Goal: Contribute content: Contribute content

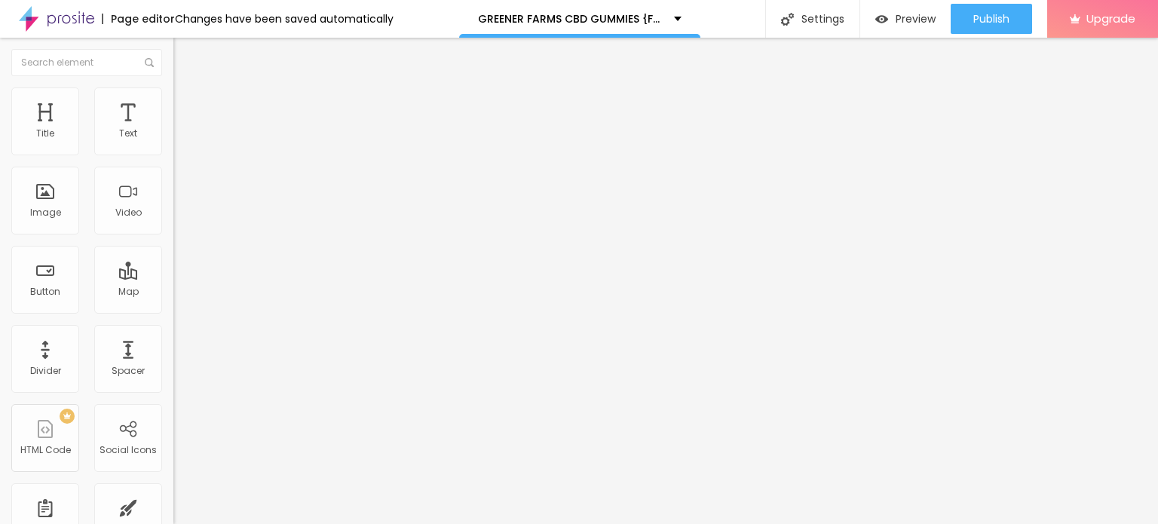
click at [173, 223] on button "button" at bounding box center [183, 215] width 21 height 16
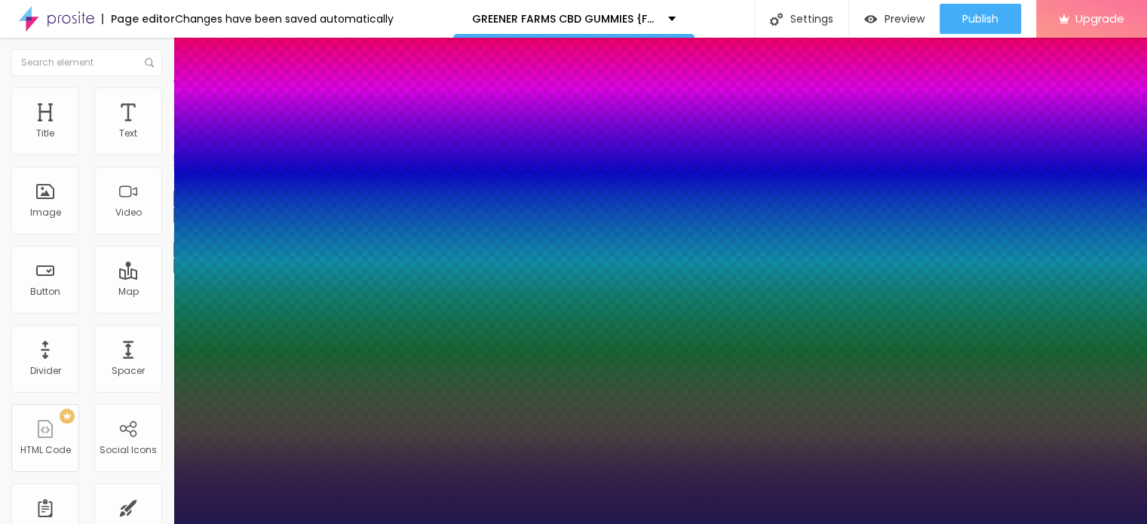
type input "1"
type input "18"
type input "1"
type input "37"
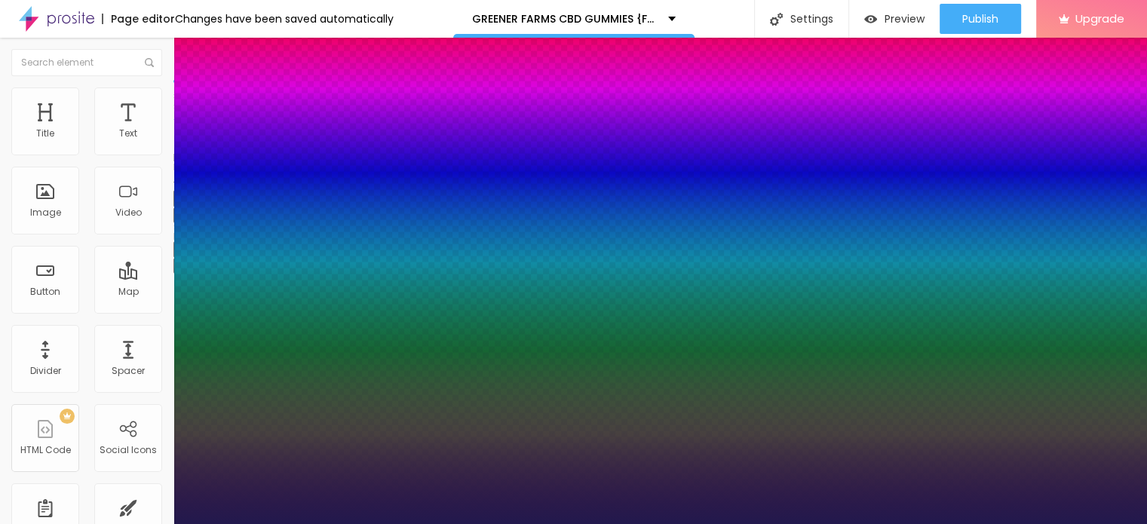
type input "37"
type input "1"
type input "38"
type input "1"
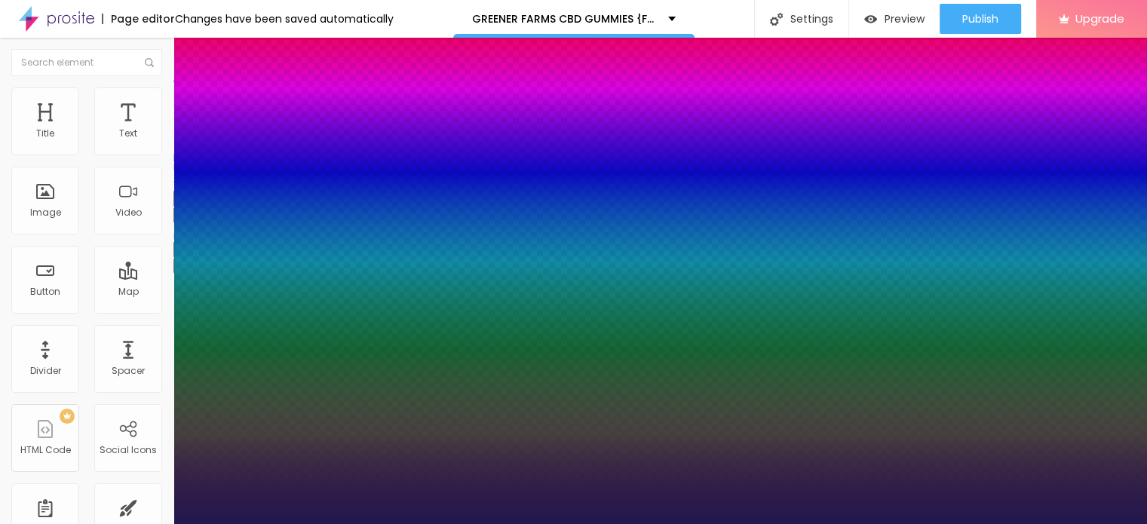
type input "39"
type input "1"
type input "40"
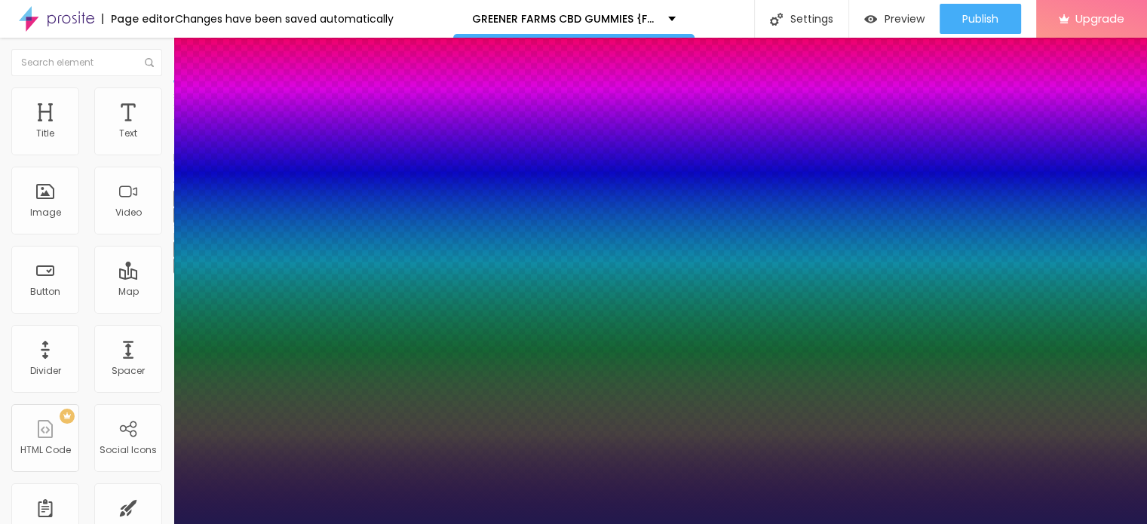
type input "1"
type input "43"
type input "1"
type input "44"
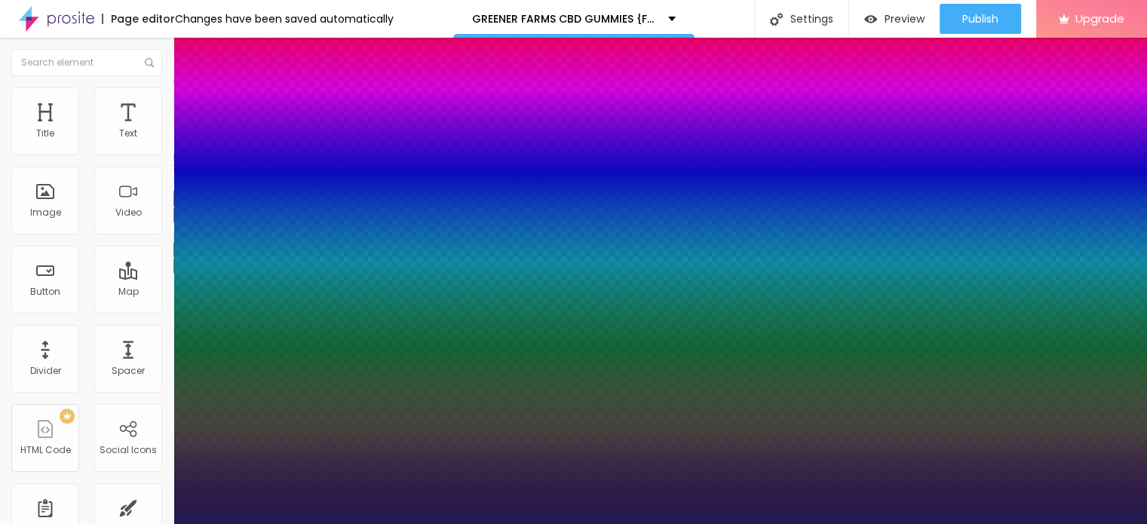
type input "44"
type input "1"
type input "43"
type input "1"
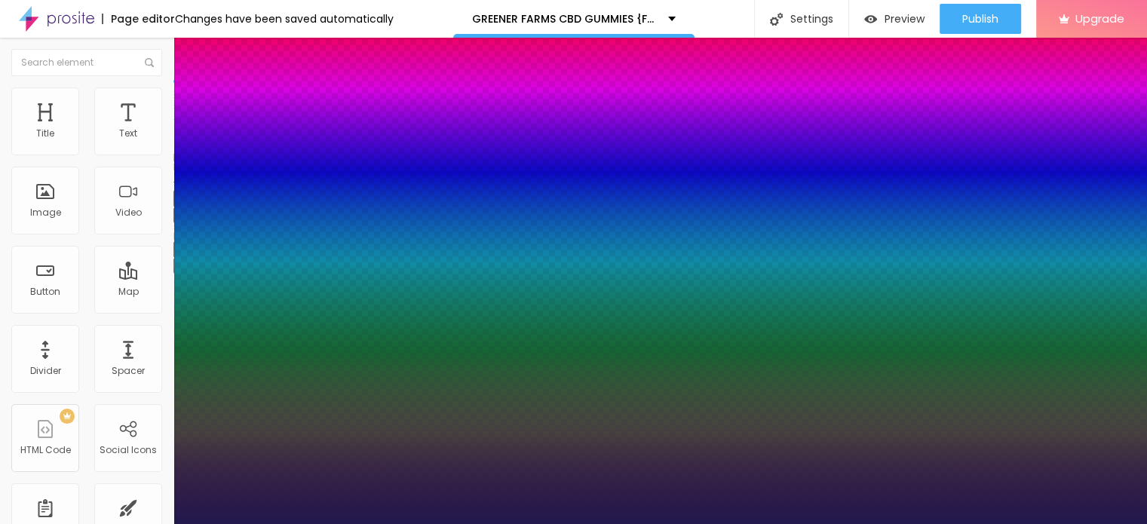
type input "40"
type input "1"
type input "37"
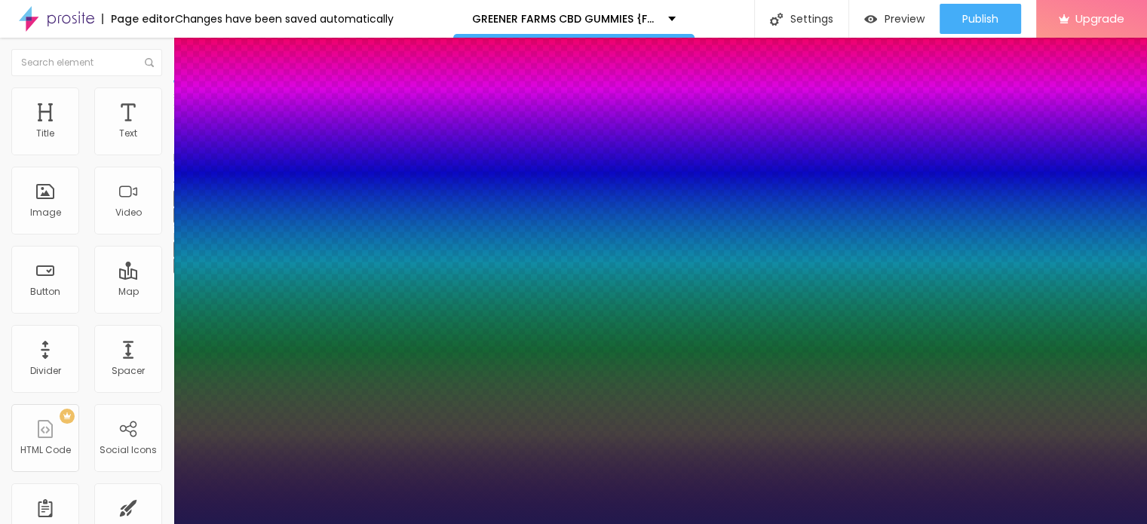
type input "1"
type input "36"
type input "1"
type input "35"
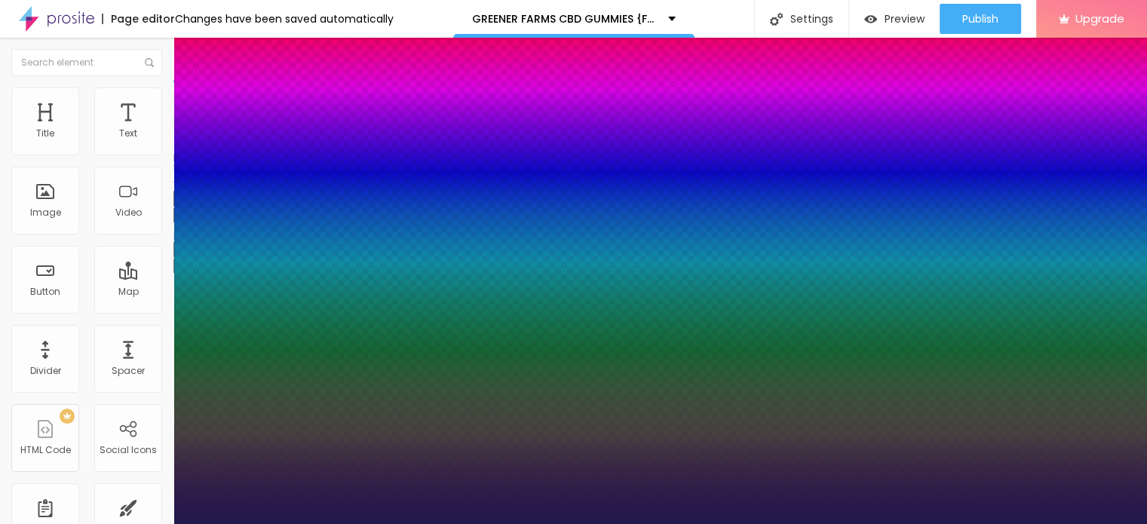
type input "35"
type input "1"
type input "34"
type input "1"
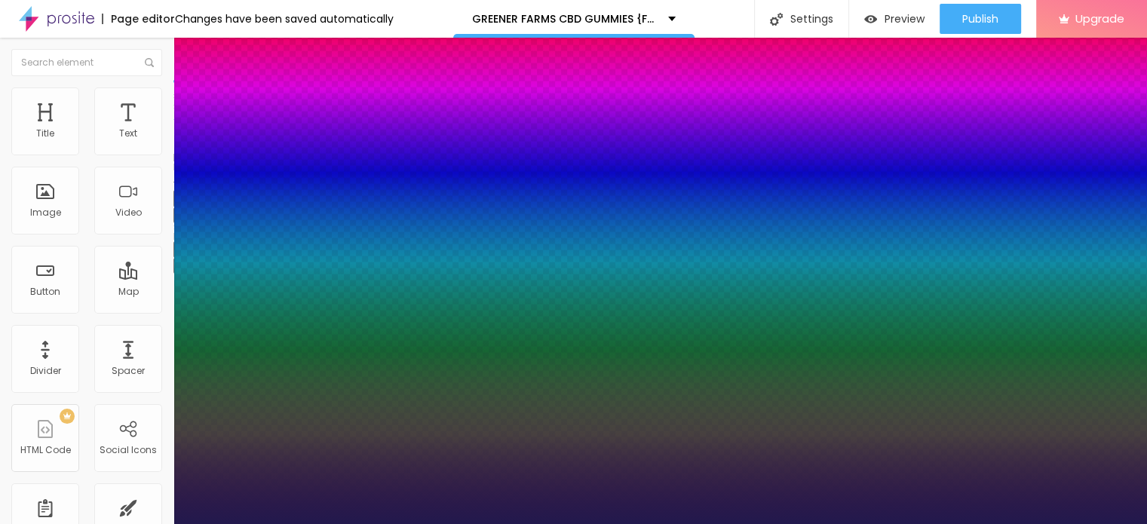
drag, startPoint x: 204, startPoint y: 422, endPoint x: 255, endPoint y: 337, distance: 98.4
type input "34"
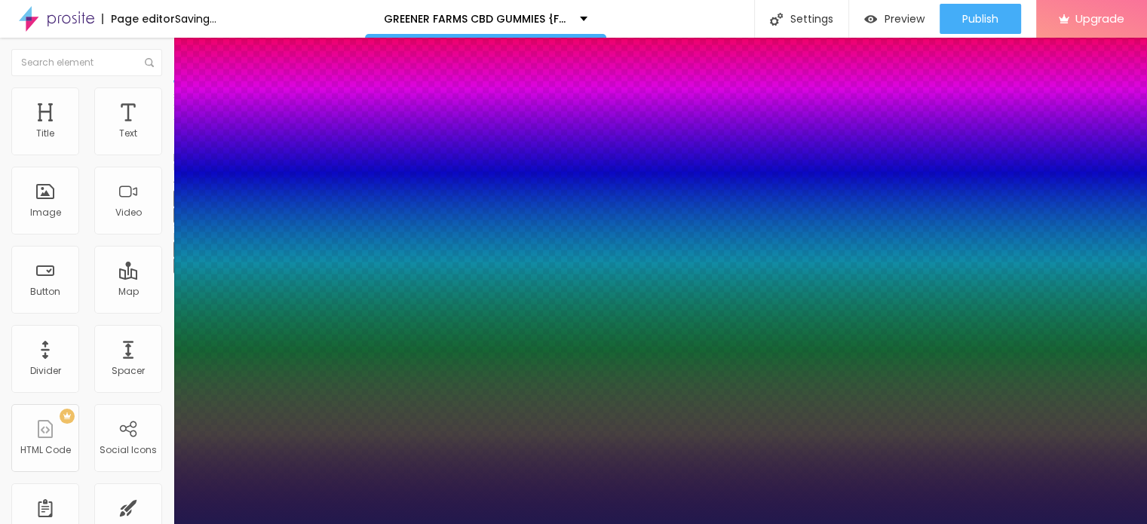
type input "1"
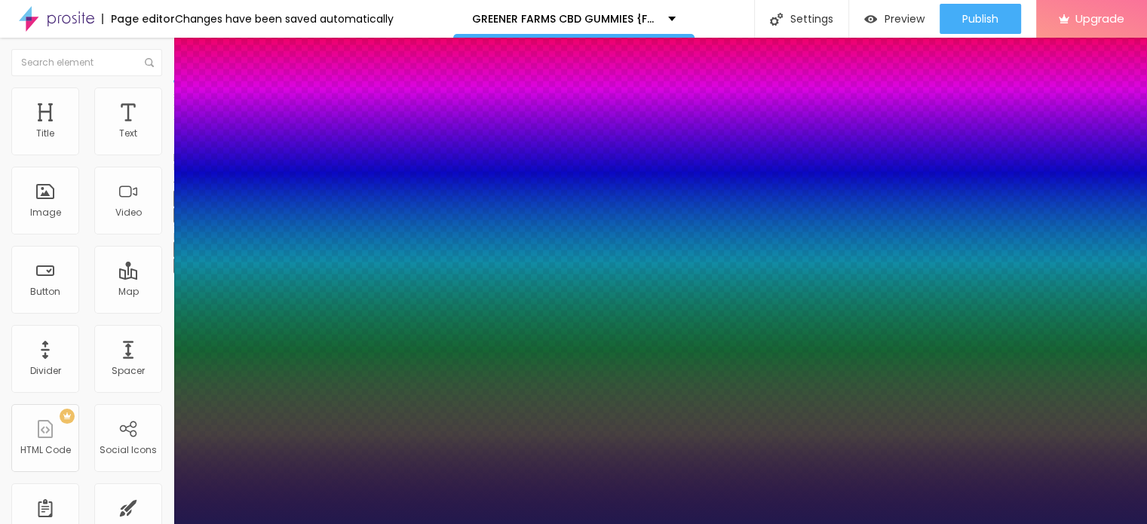
click at [250, 523] on div at bounding box center [573, 524] width 1147 height 0
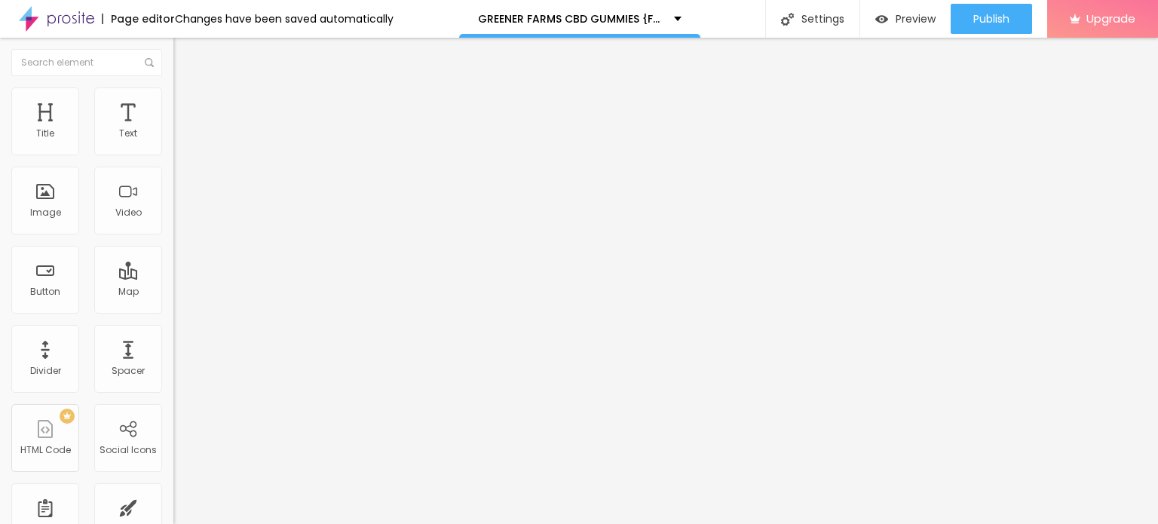
click at [179, 219] on icon "button" at bounding box center [183, 214] width 9 height 9
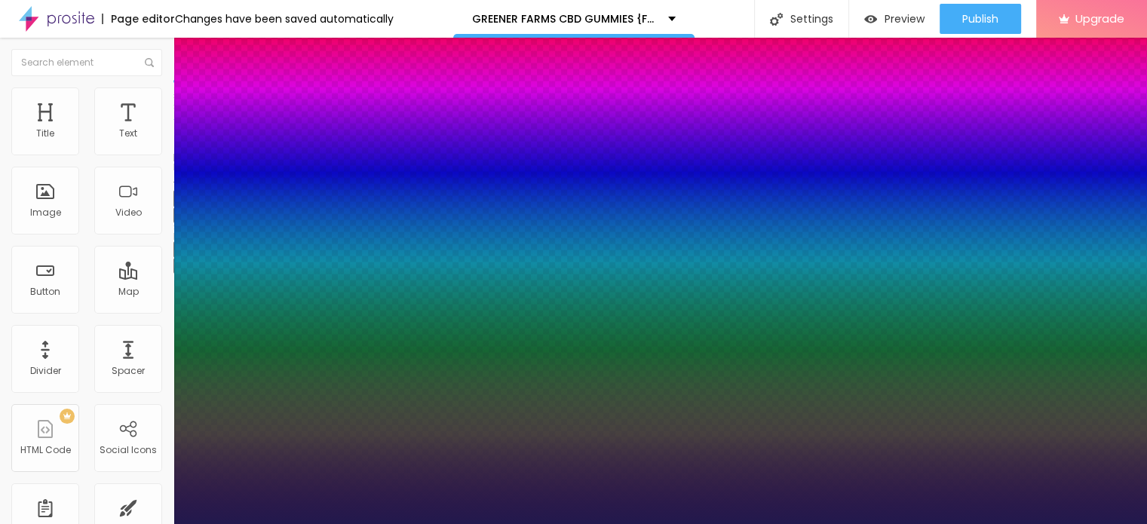
type input "1"
type input "31"
type input "1"
type input "32"
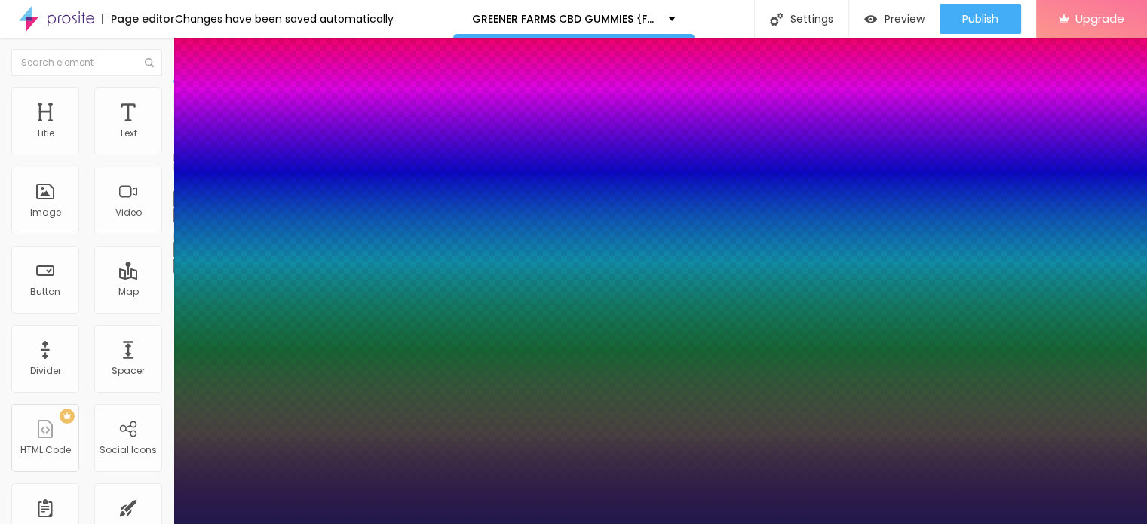
type input "32"
type input "1"
type input "33"
type input "1"
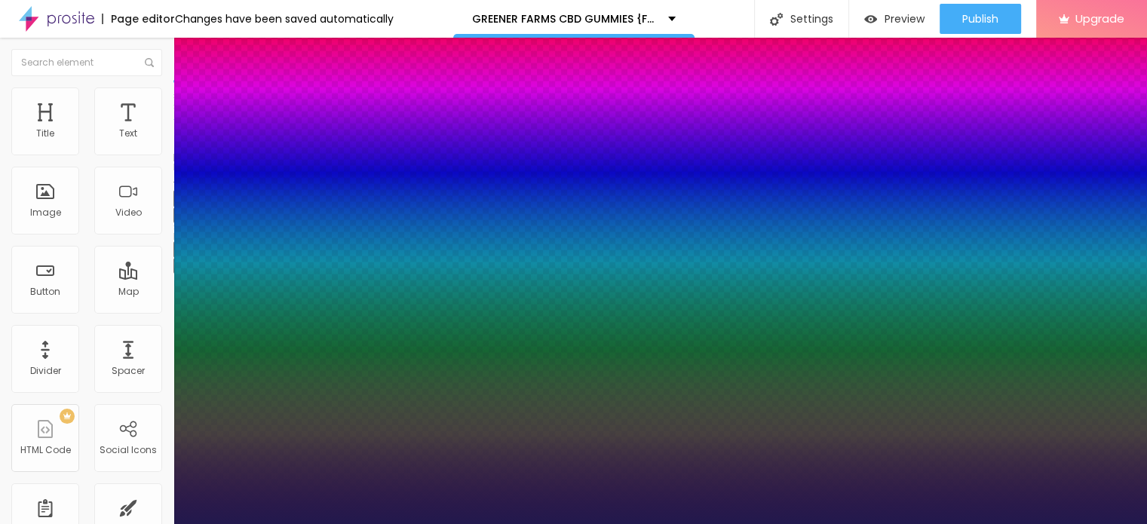
type input "34"
type input "1"
type input "35"
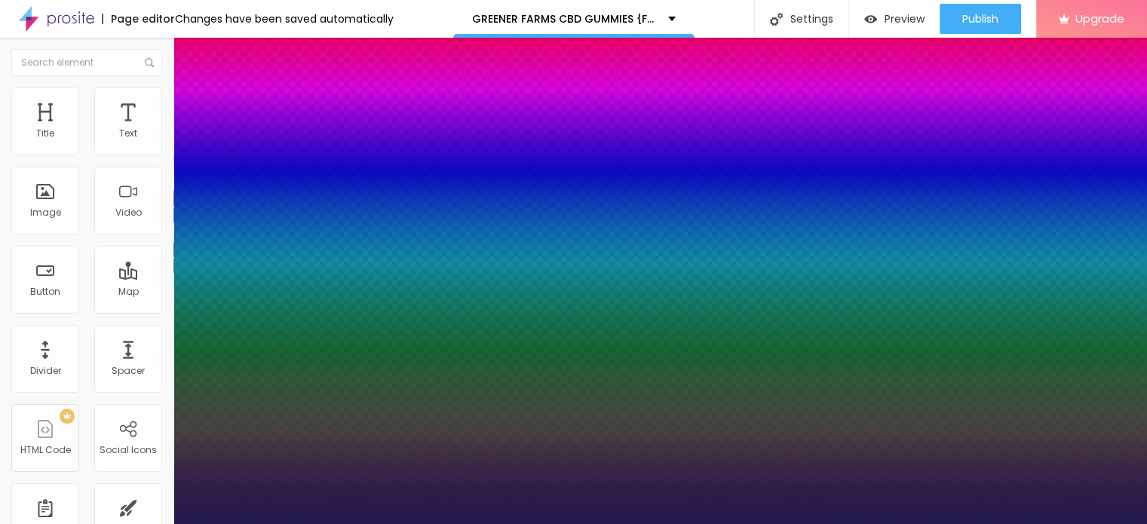
type input "1"
type input "37"
type input "1"
type input "40"
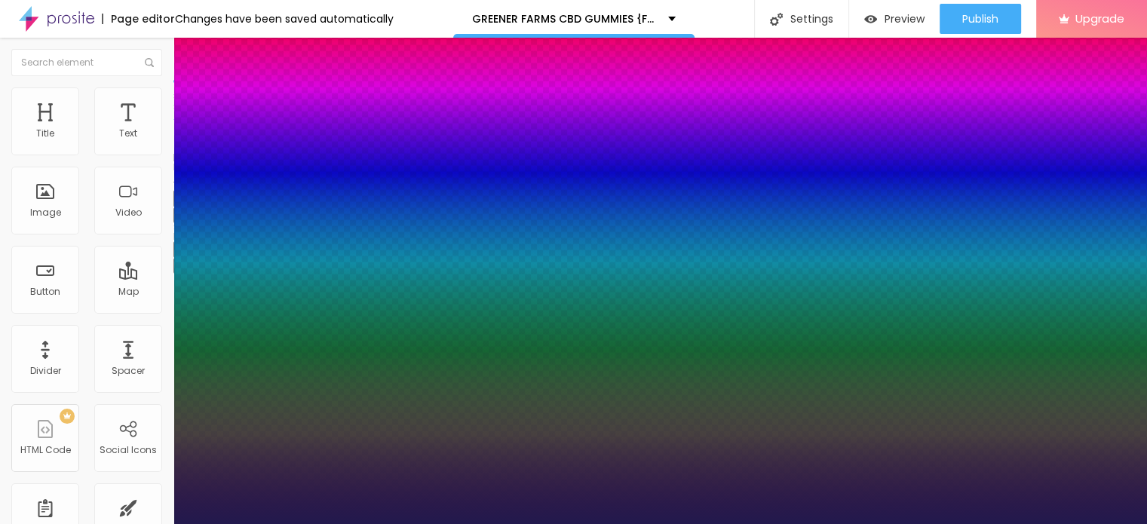
type input "40"
type input "1"
type input "42"
type input "1"
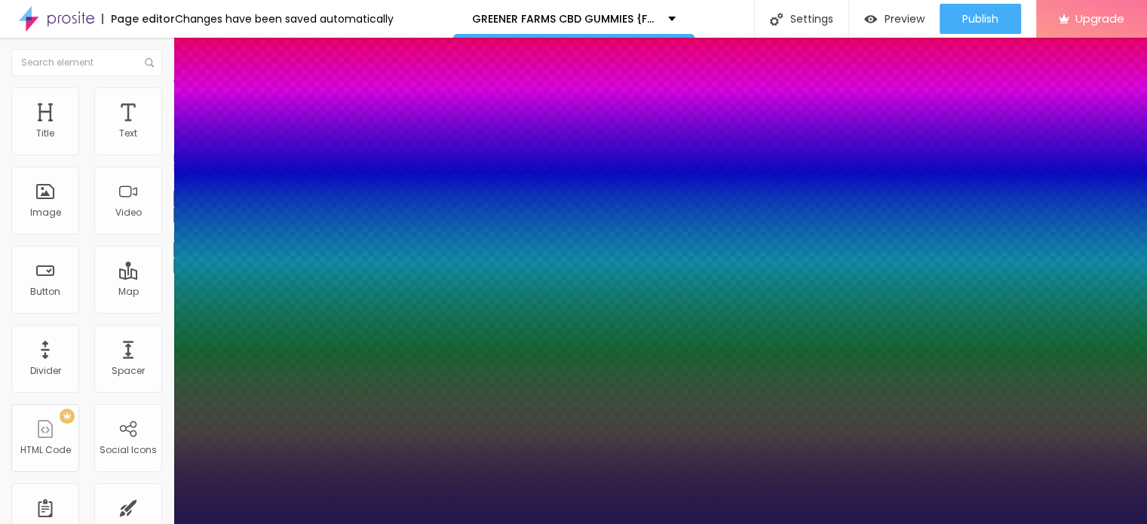
type input "43"
type input "1"
type input "42"
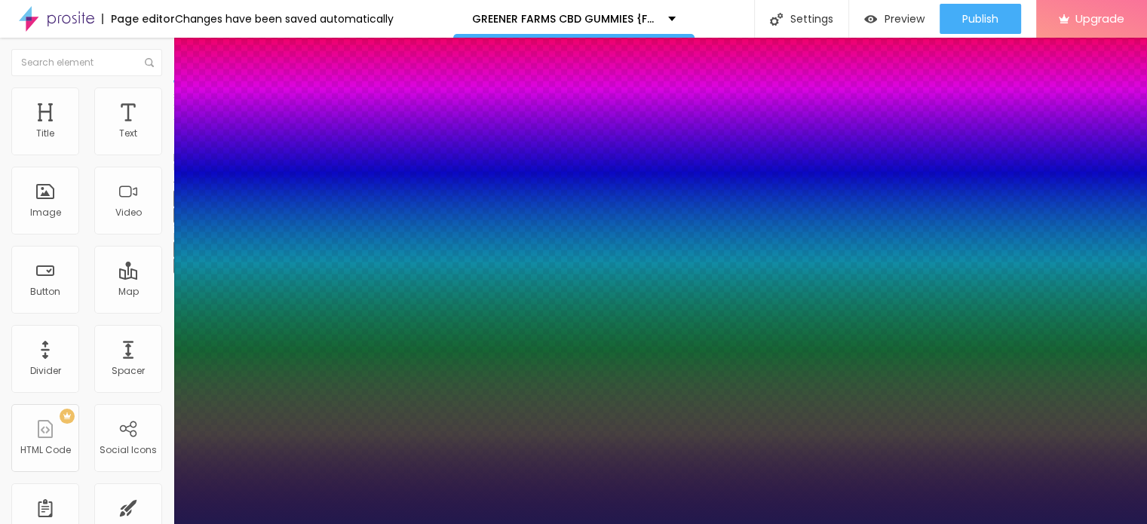
type input "1"
type input "40"
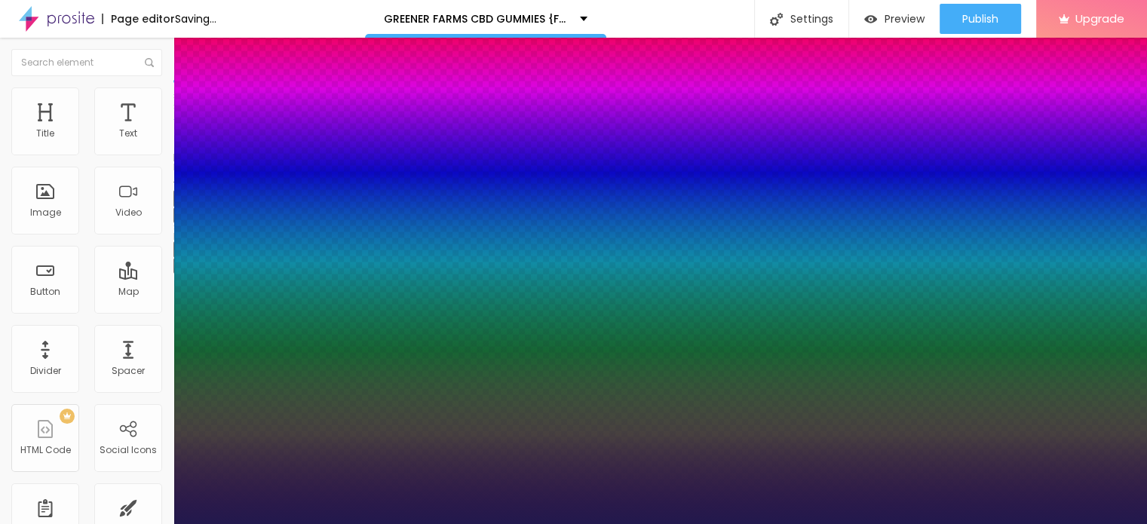
type input "1"
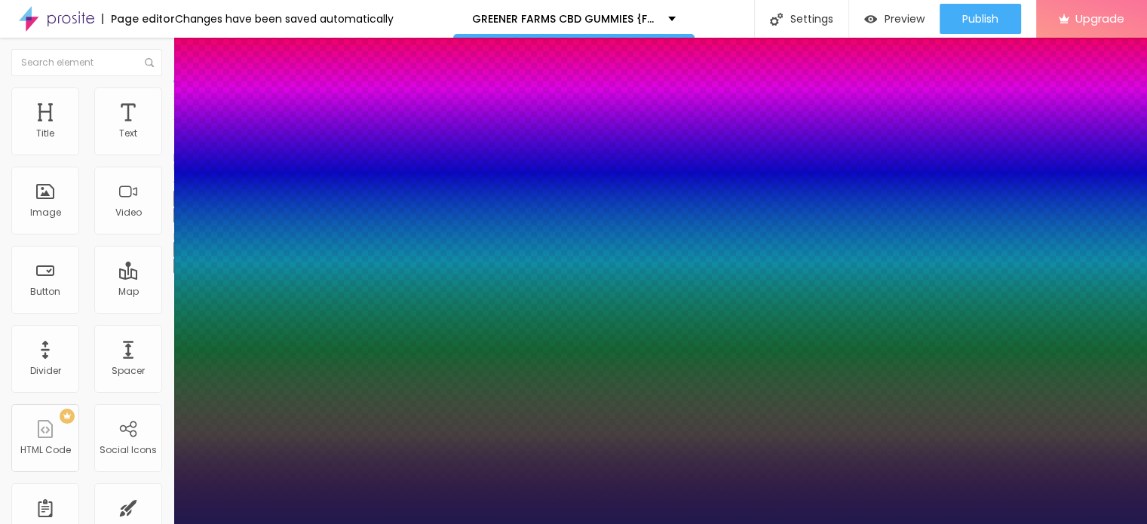
type input "41"
type input "1"
drag, startPoint x: 220, startPoint y: 422, endPoint x: 233, endPoint y: 418, distance: 13.6
type input "41"
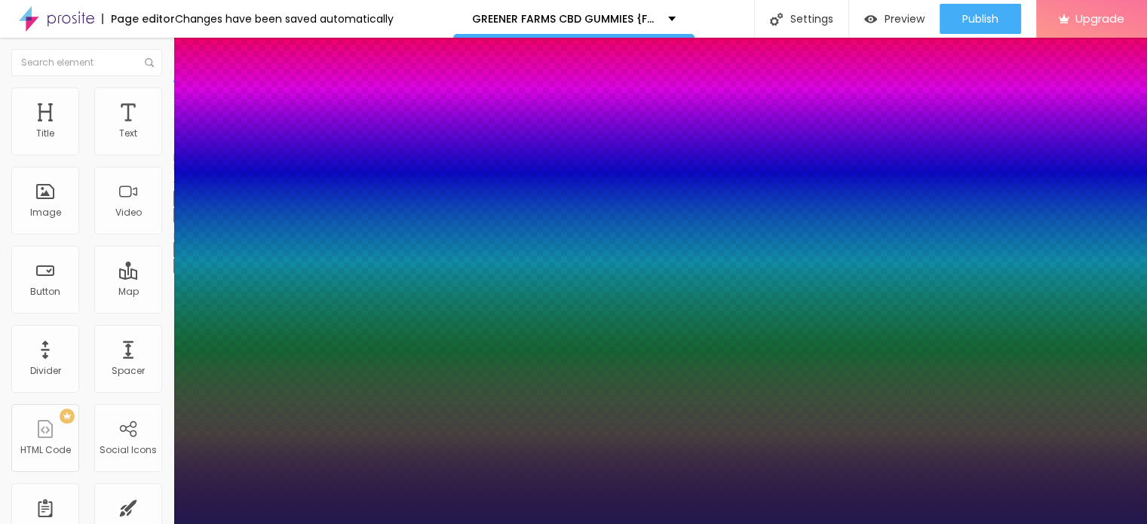
click at [629, 523] on div at bounding box center [573, 524] width 1147 height 0
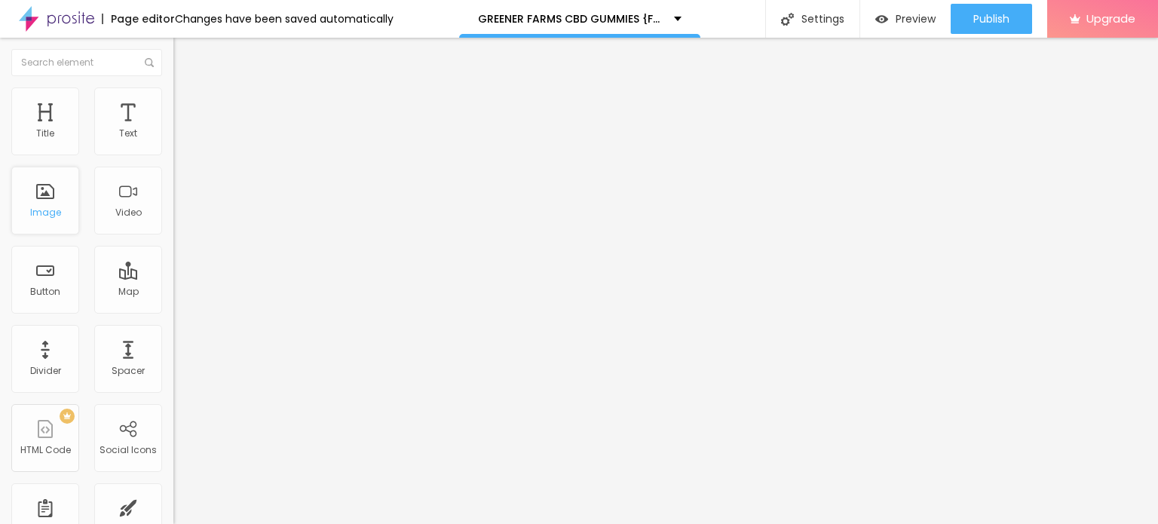
click at [48, 208] on div "Image" at bounding box center [45, 212] width 31 height 11
click at [173, 130] on span "Add image" at bounding box center [204, 123] width 62 height 13
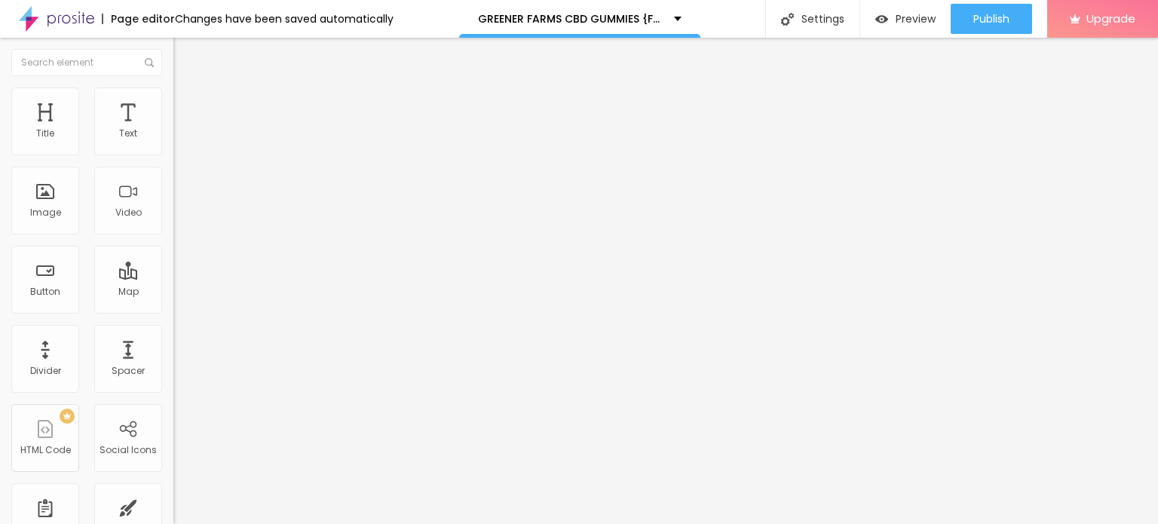
click at [187, 104] on span "Style" at bounding box center [198, 97] width 22 height 13
type input "95"
type input "75"
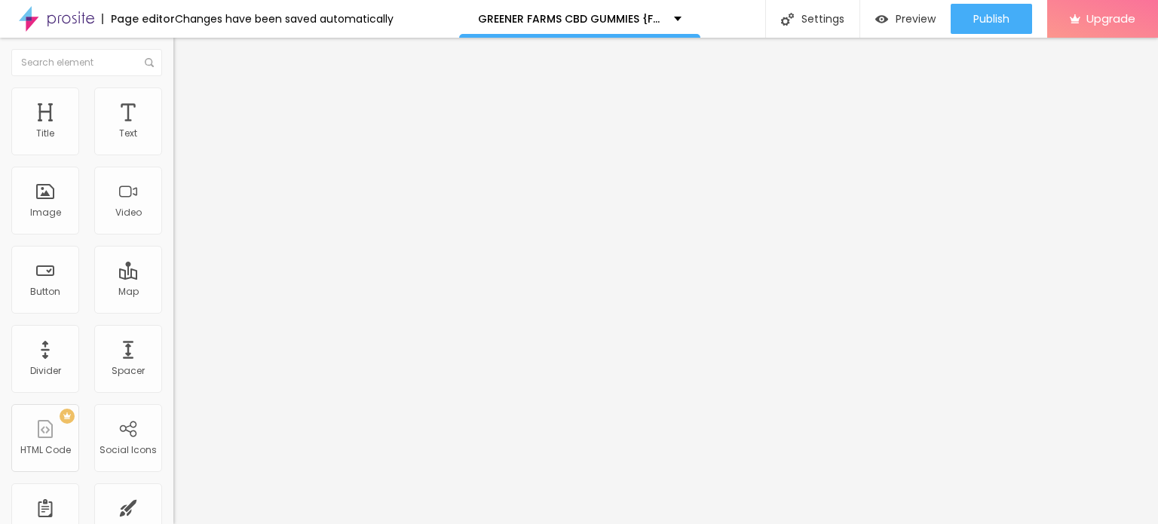
type input "70"
type input "65"
type input "60"
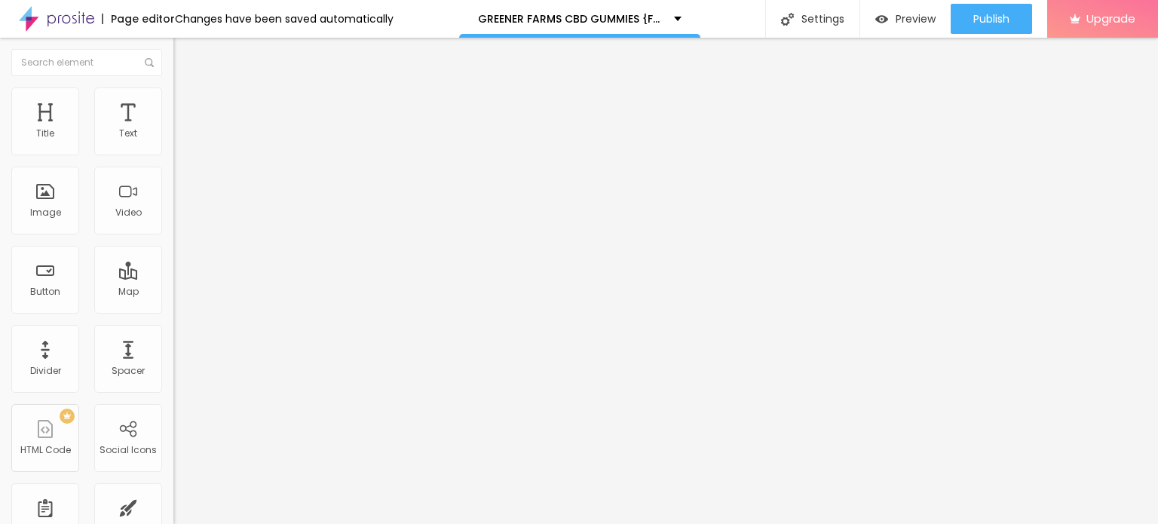
type input "60"
type input "55"
type input "50"
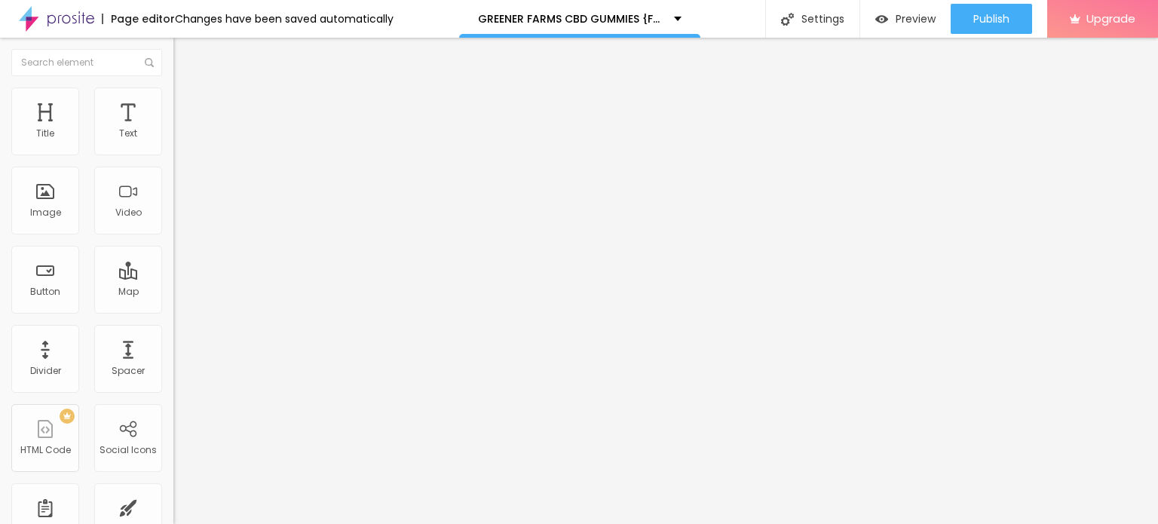
type input "45"
type input "40"
type input "35"
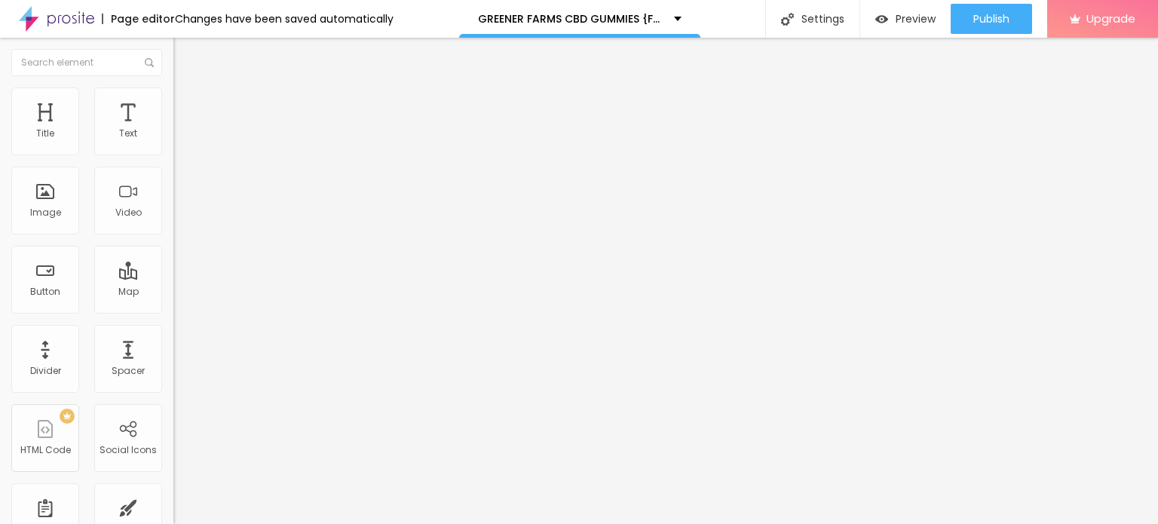
type input "35"
type input "30"
drag, startPoint x: 156, startPoint y: 161, endPoint x: 51, endPoint y: 160, distance: 105.6
type input "30"
click at [173, 155] on input "range" at bounding box center [221, 149] width 97 height 12
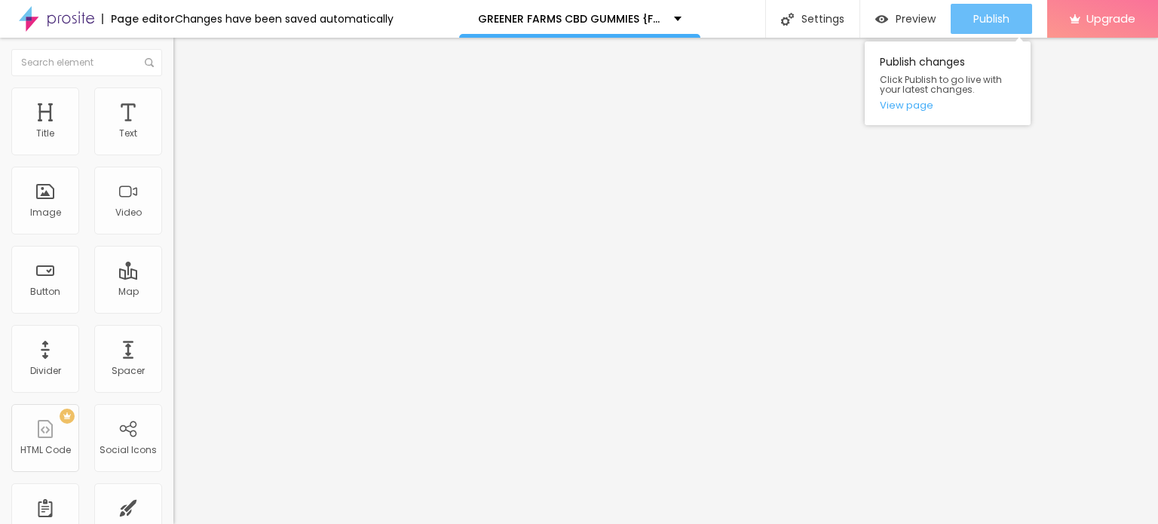
click at [975, 20] on span "Publish" at bounding box center [991, 19] width 36 height 12
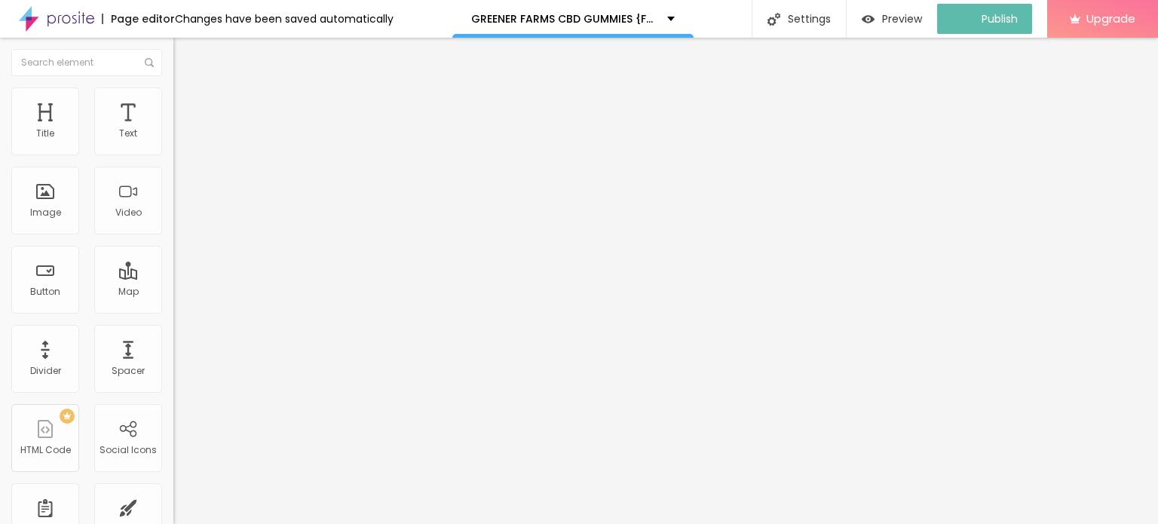
click at [27, 20] on img at bounding box center [56, 19] width 75 height 38
